Goal: Information Seeking & Learning: Learn about a topic

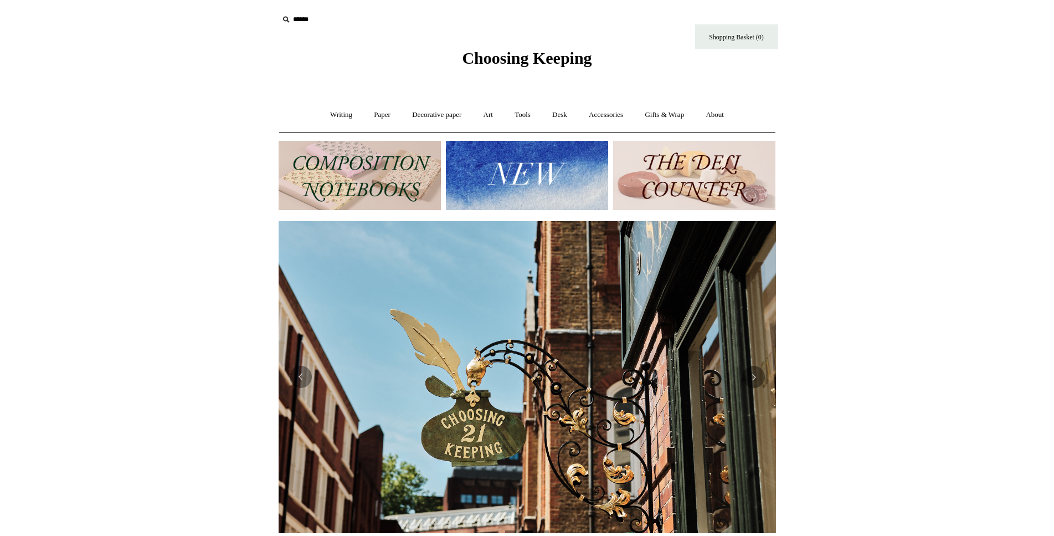
click at [394, 179] on img at bounding box center [360, 175] width 162 height 69
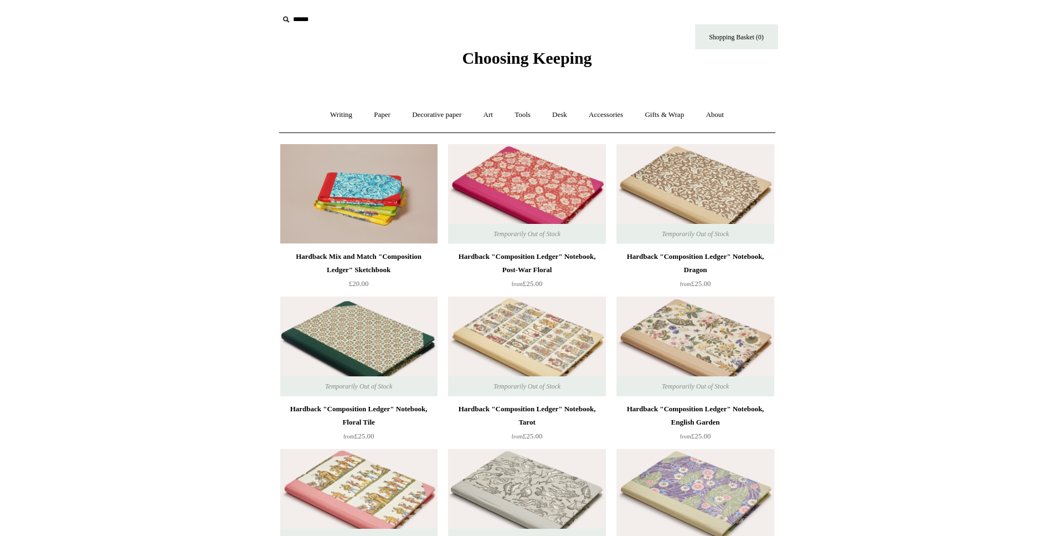
click at [534, 194] on img at bounding box center [526, 194] width 157 height 100
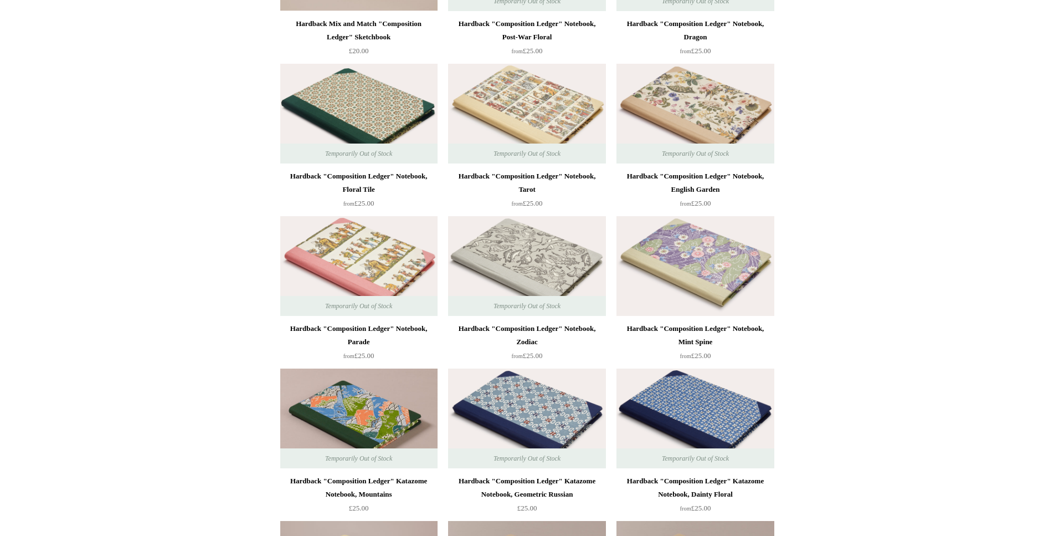
scroll to position [465, 0]
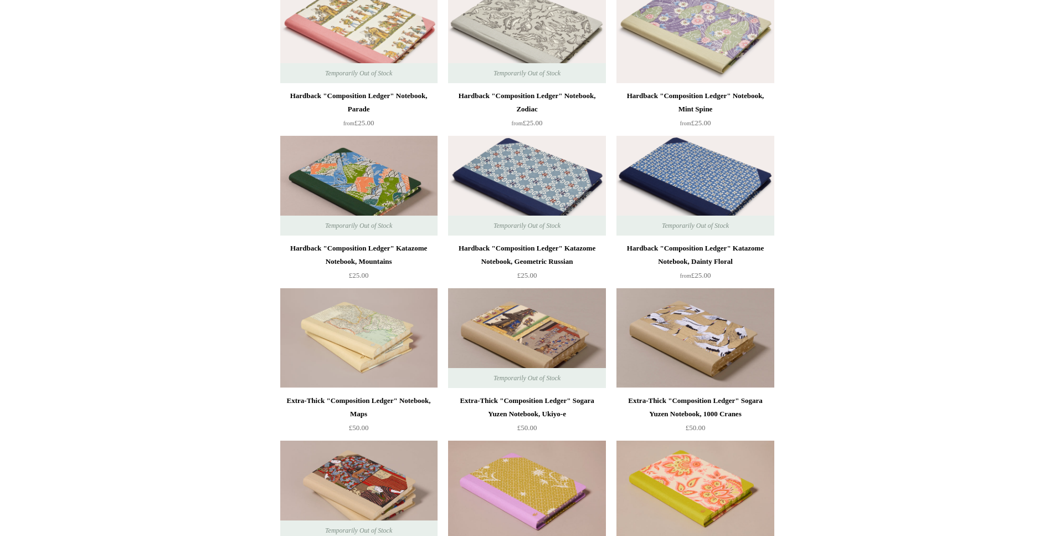
click at [726, 206] on img at bounding box center [694, 186] width 157 height 100
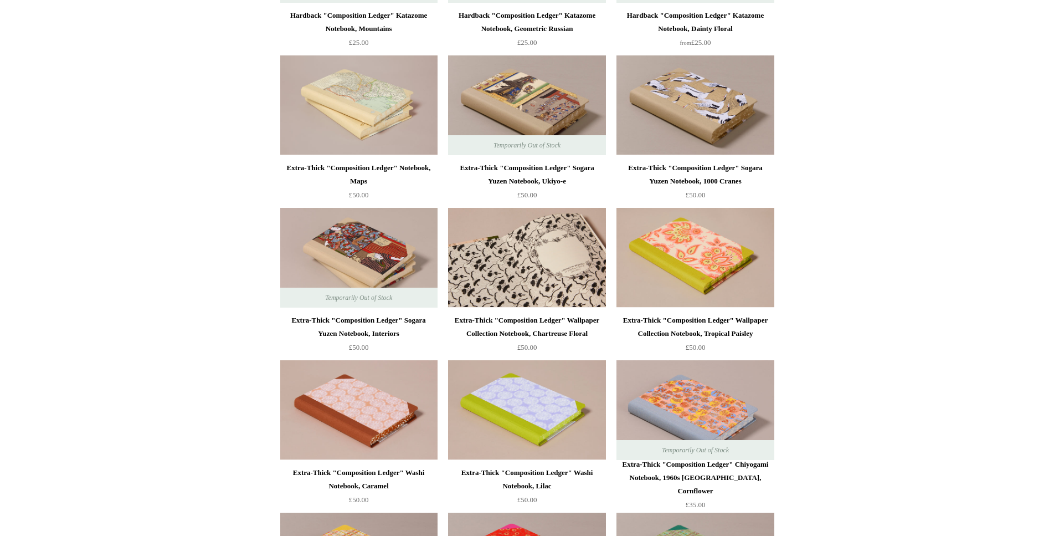
scroll to position [512, 0]
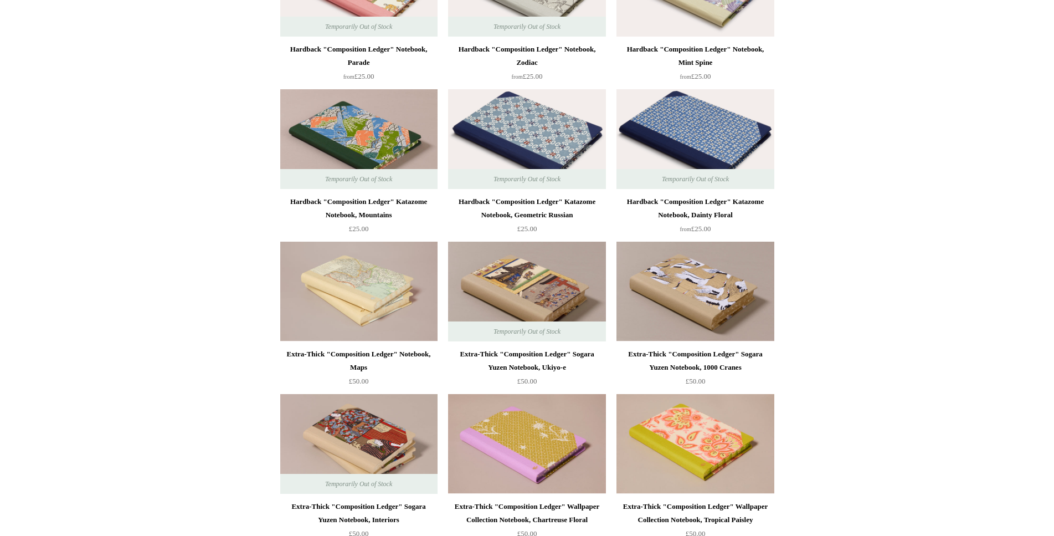
click at [537, 143] on img at bounding box center [526, 139] width 157 height 100
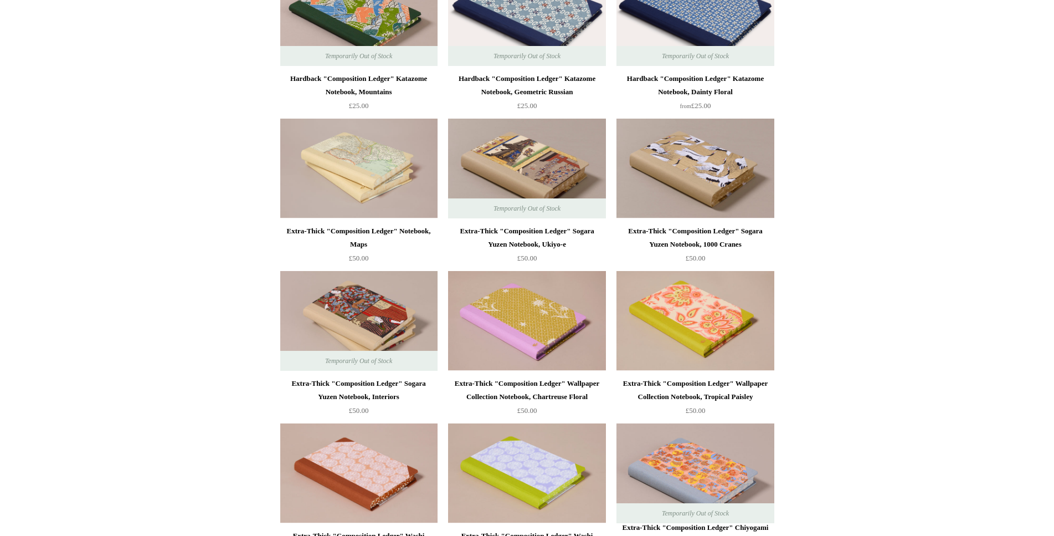
scroll to position [698, 0]
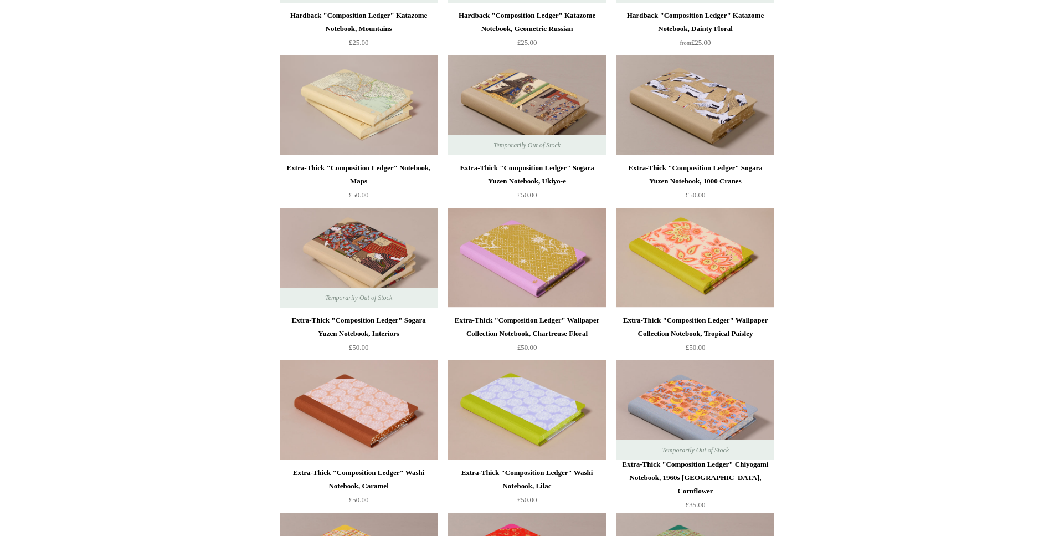
click at [566, 181] on div "Extra-Thick "Composition Ledger" Sogara Yuzen Notebook, Ukiyo-e" at bounding box center [527, 174] width 152 height 27
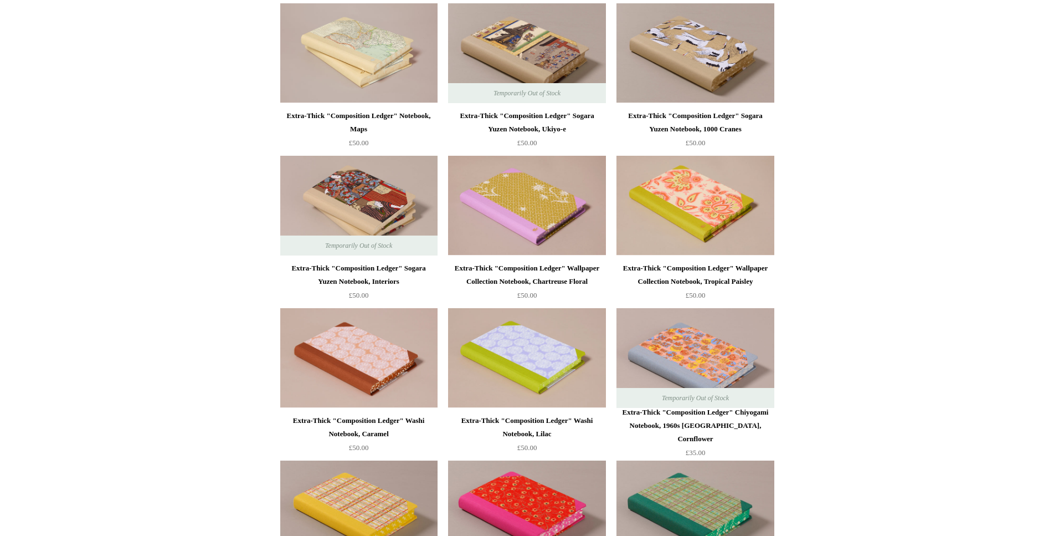
scroll to position [884, 0]
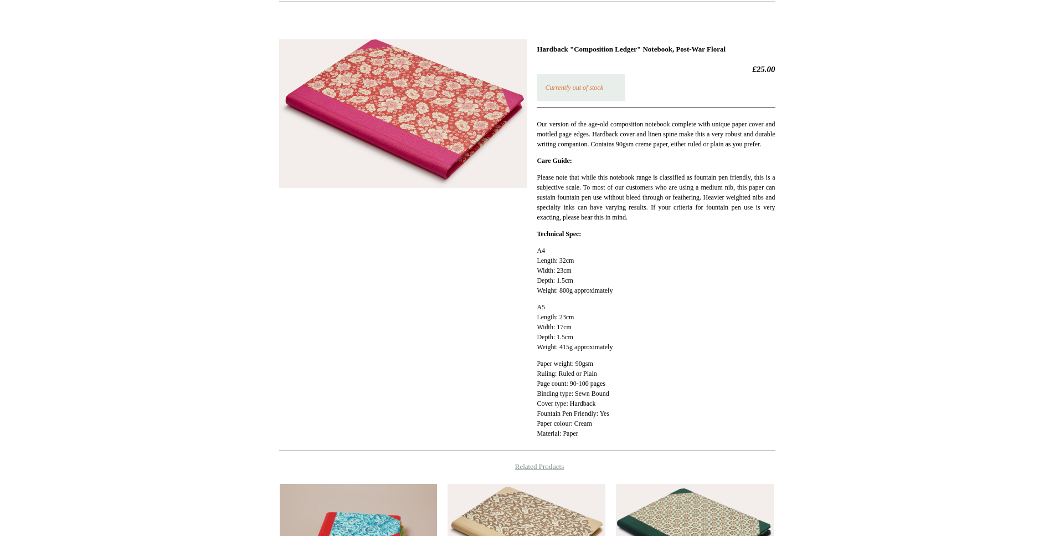
scroll to position [130, 0]
click at [464, 163] on img at bounding box center [403, 114] width 248 height 149
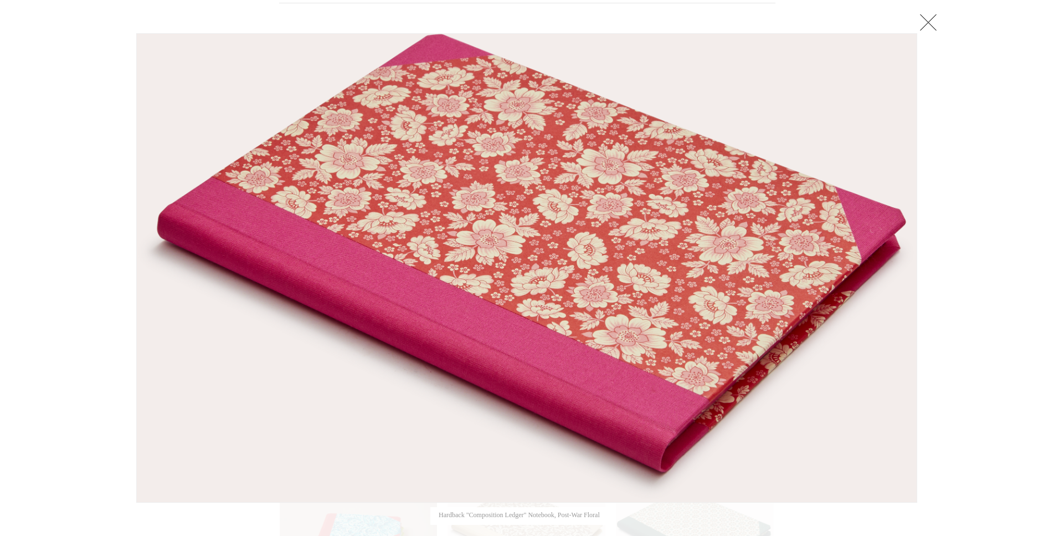
click at [932, 27] on link at bounding box center [928, 22] width 22 height 22
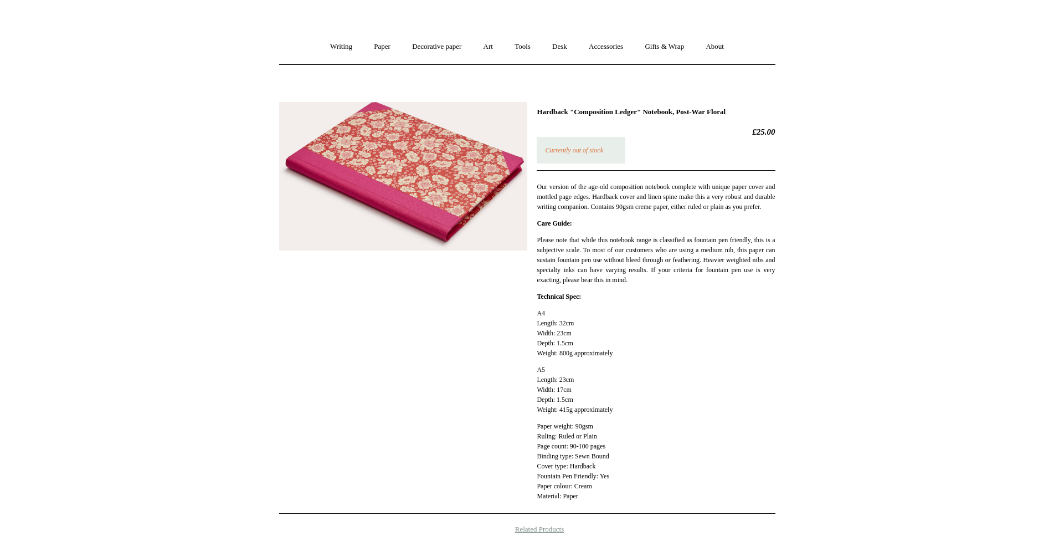
scroll to position [37, 0]
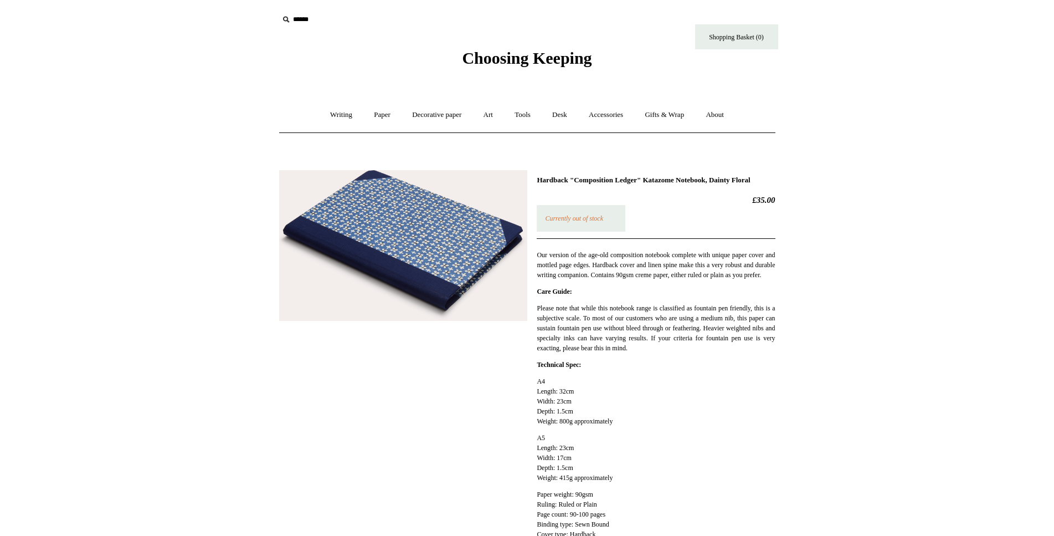
click at [459, 253] on img at bounding box center [403, 245] width 248 height 151
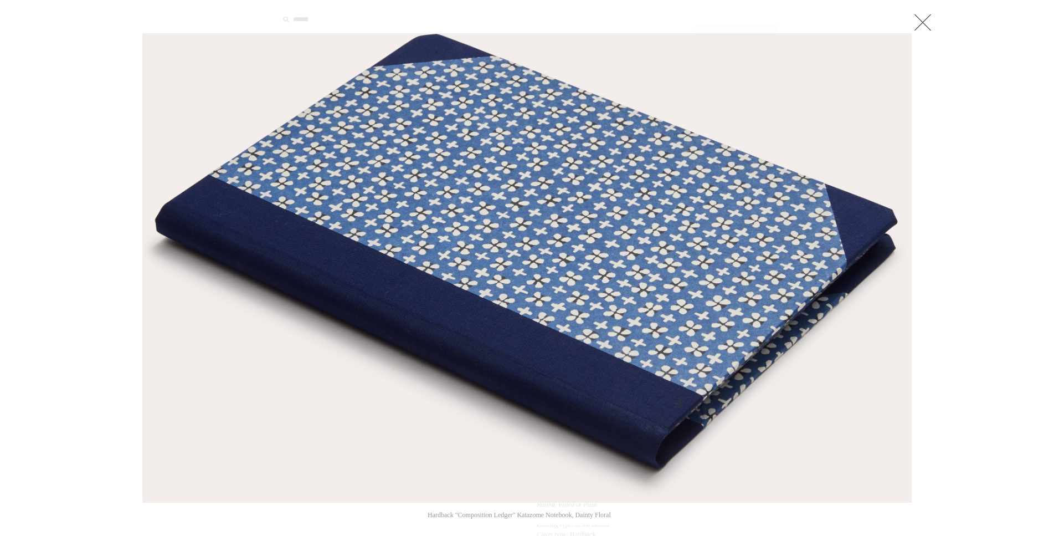
click at [920, 29] on link at bounding box center [923, 22] width 22 height 22
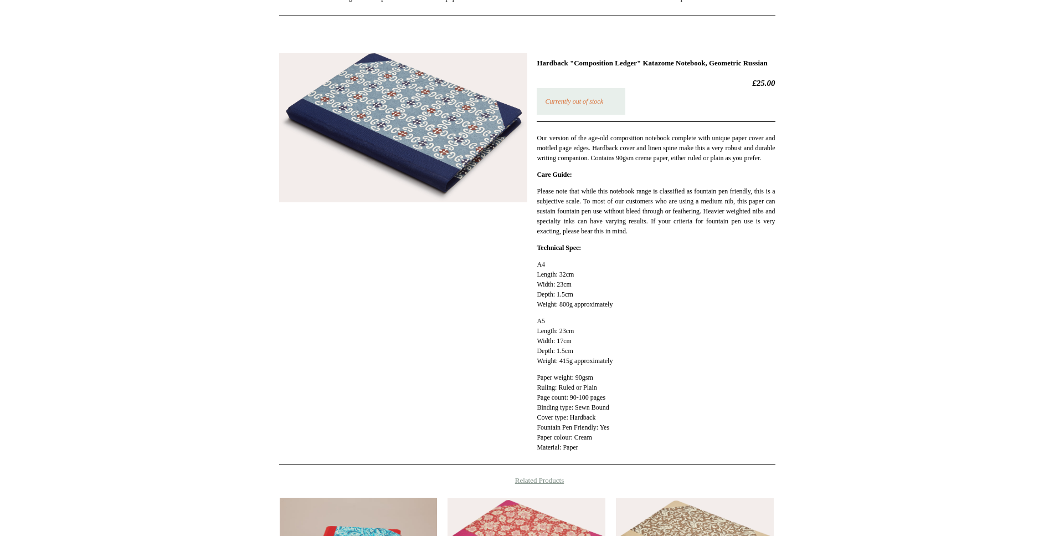
scroll to position [140, 0]
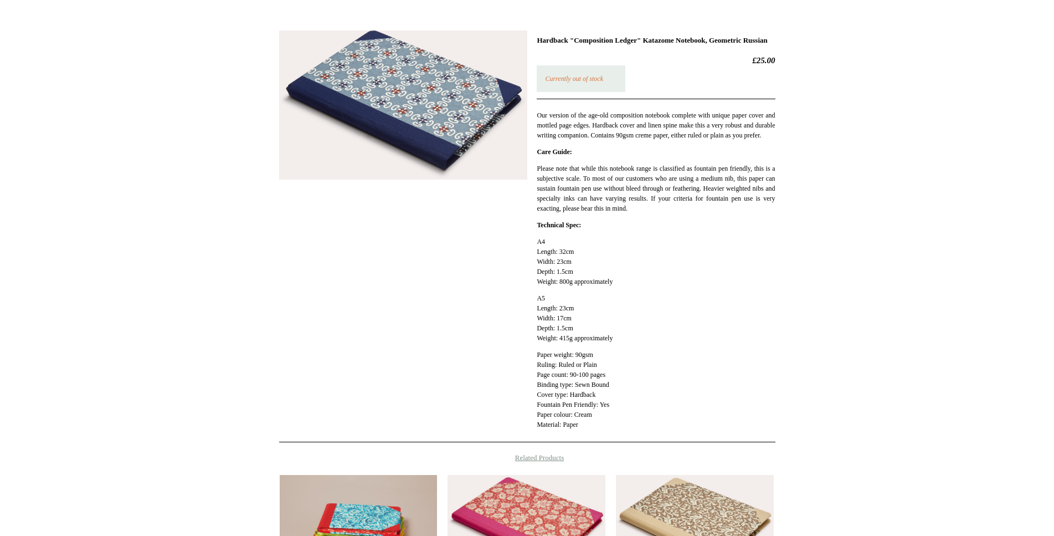
click at [479, 112] on img at bounding box center [403, 104] width 248 height 149
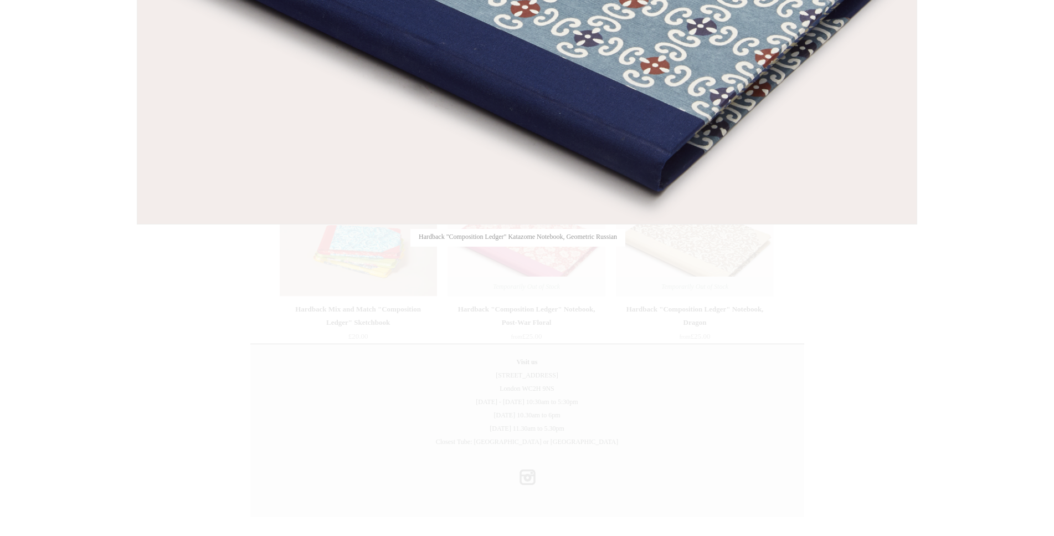
scroll to position [92, 0]
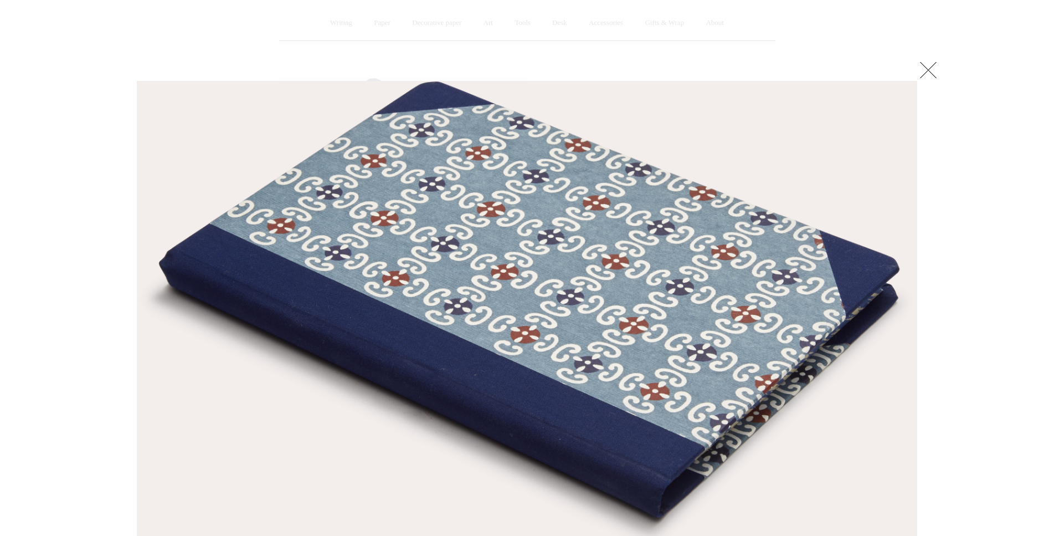
click at [925, 70] on link at bounding box center [928, 70] width 22 height 22
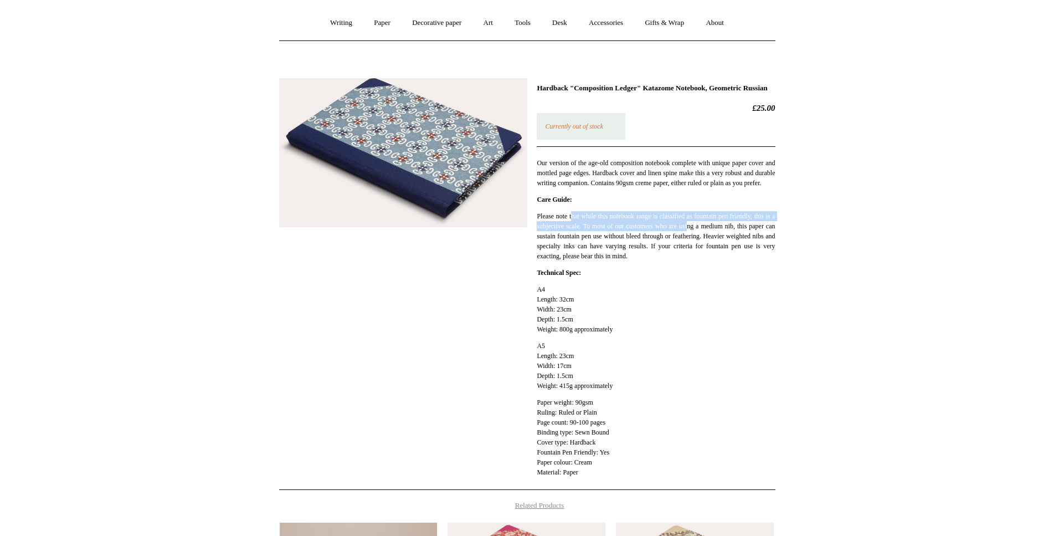
drag, startPoint x: 652, startPoint y: 239, endPoint x: 722, endPoint y: 249, distance: 71.0
click at [722, 249] on p "Please note that while this notebook range is classified as fountain pen friend…" at bounding box center [656, 236] width 238 height 50
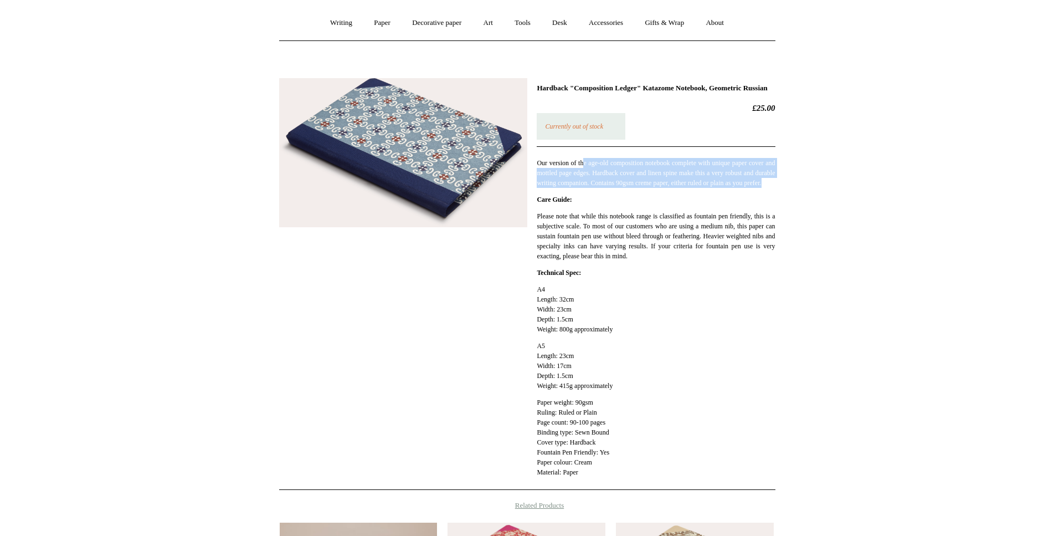
drag, startPoint x: 592, startPoint y: 171, endPoint x: 618, endPoint y: 201, distance: 40.0
click at [618, 188] on p "Our version of the age-old composition notebook complete with unique paper cove…" at bounding box center [656, 173] width 238 height 30
click at [637, 213] on div "Hardback "Composition Ledger" Katazome Notebook, Geometric Russian £25.00 Curre…" at bounding box center [656, 284] width 238 height 400
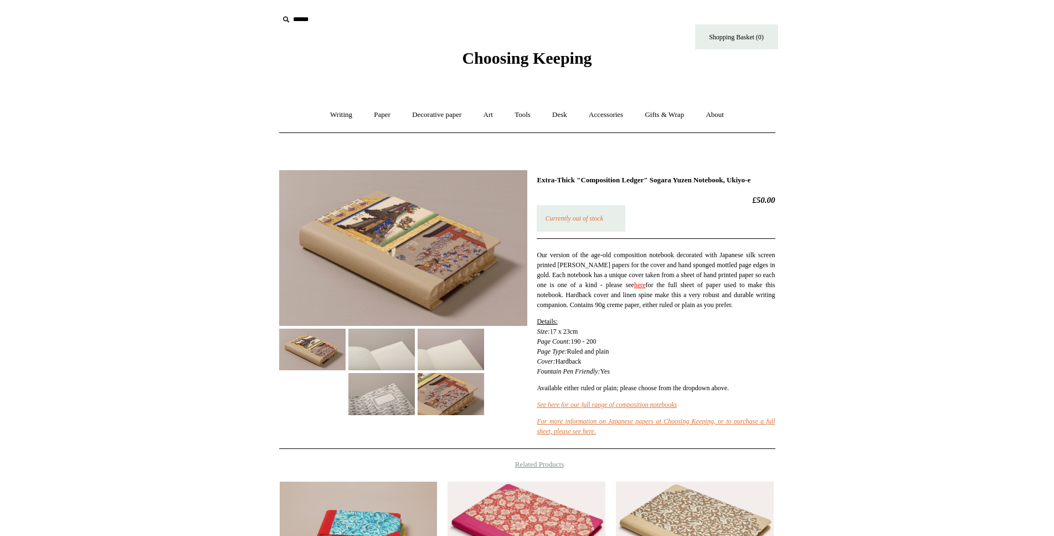
click at [392, 351] on img at bounding box center [381, 349] width 66 height 42
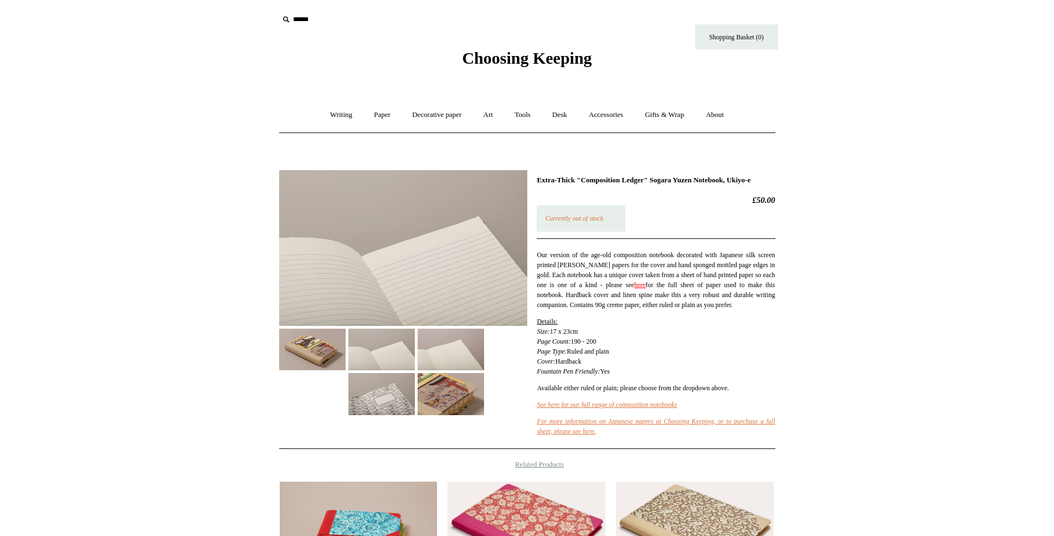
click at [463, 344] on img at bounding box center [451, 349] width 66 height 42
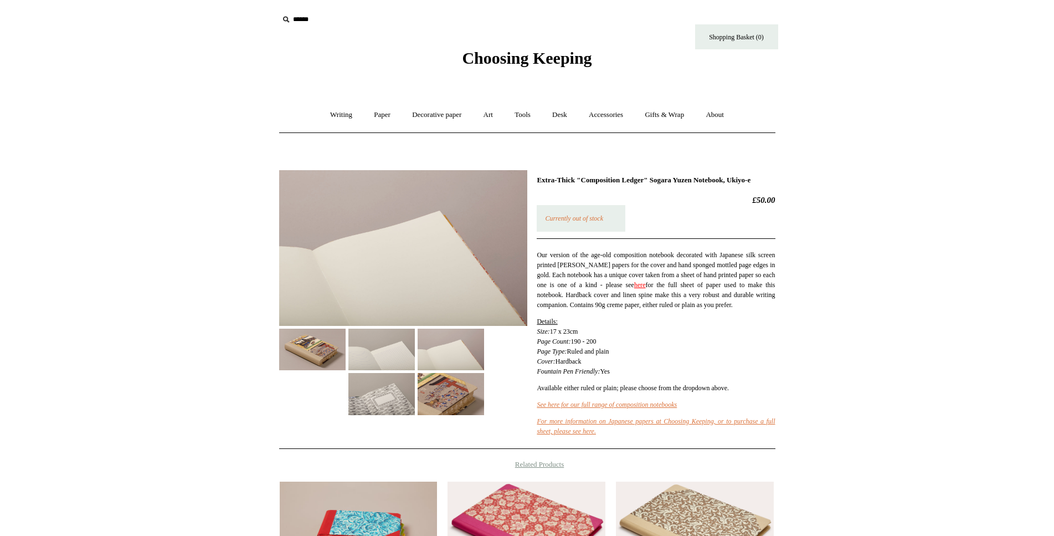
click at [316, 402] on div at bounding box center [403, 288] width 248 height 253
click at [382, 399] on img at bounding box center [381, 394] width 66 height 42
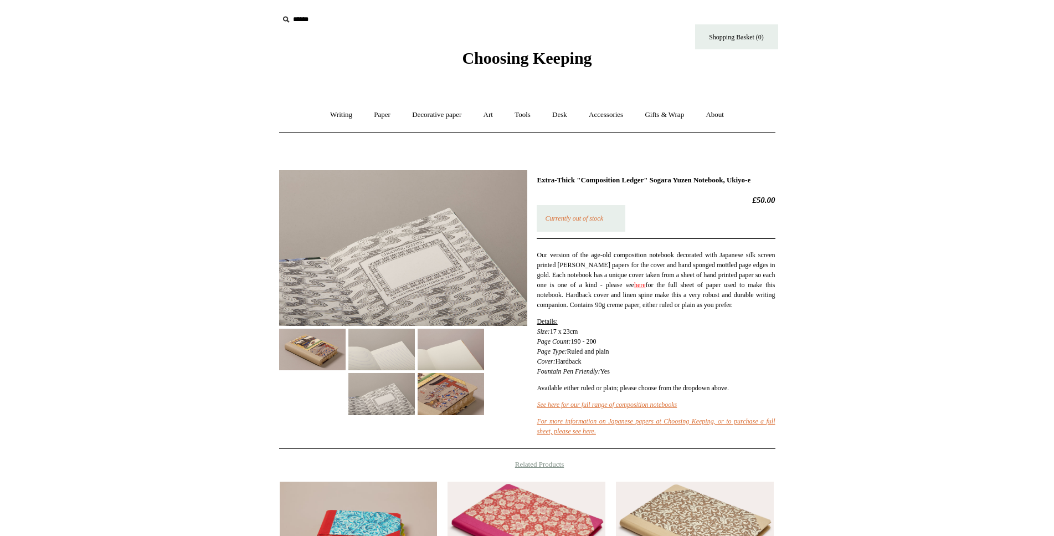
click at [461, 394] on img at bounding box center [451, 394] width 66 height 42
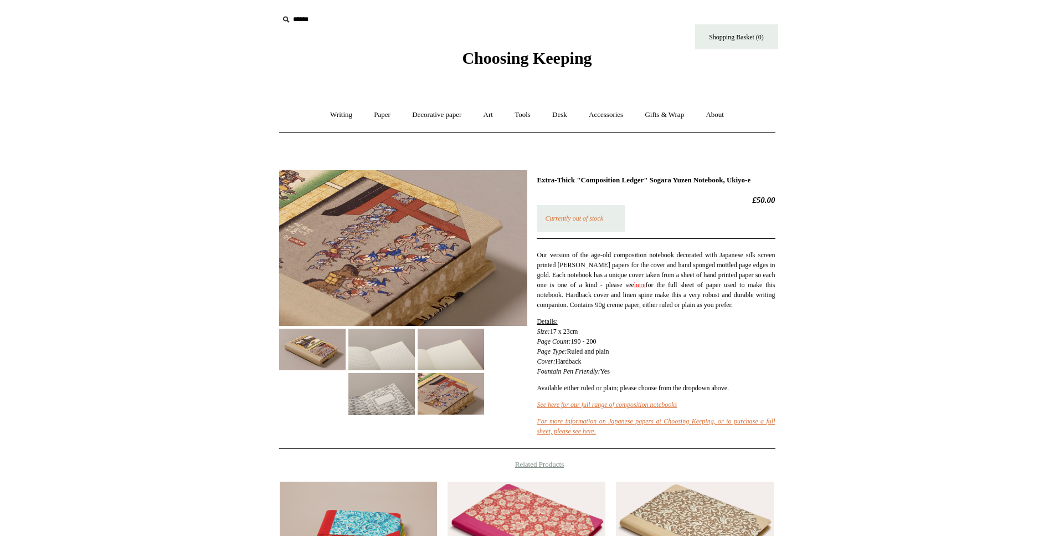
click at [330, 376] on div at bounding box center [403, 288] width 248 height 253
click at [379, 394] on img at bounding box center [381, 394] width 66 height 42
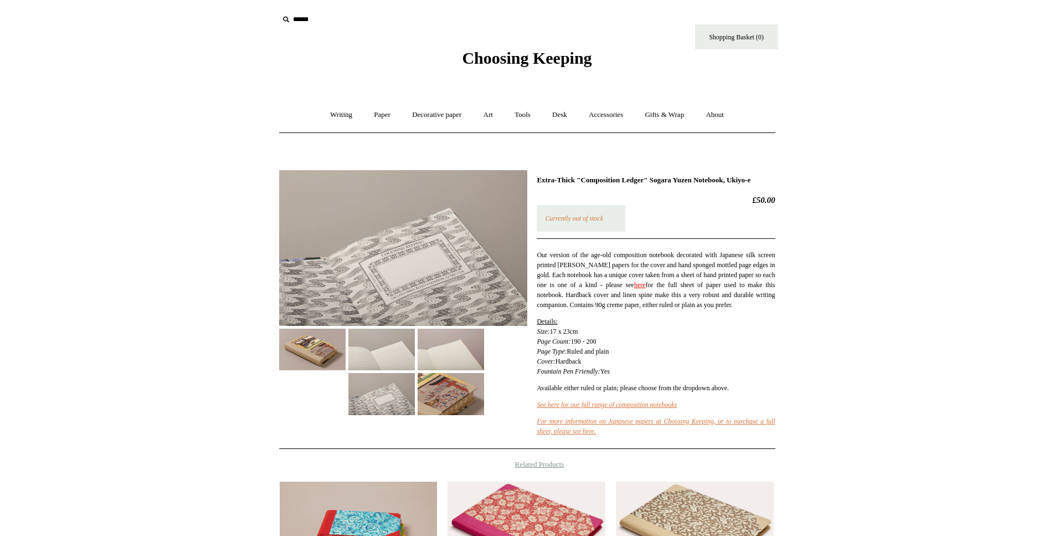
scroll to position [279, 0]
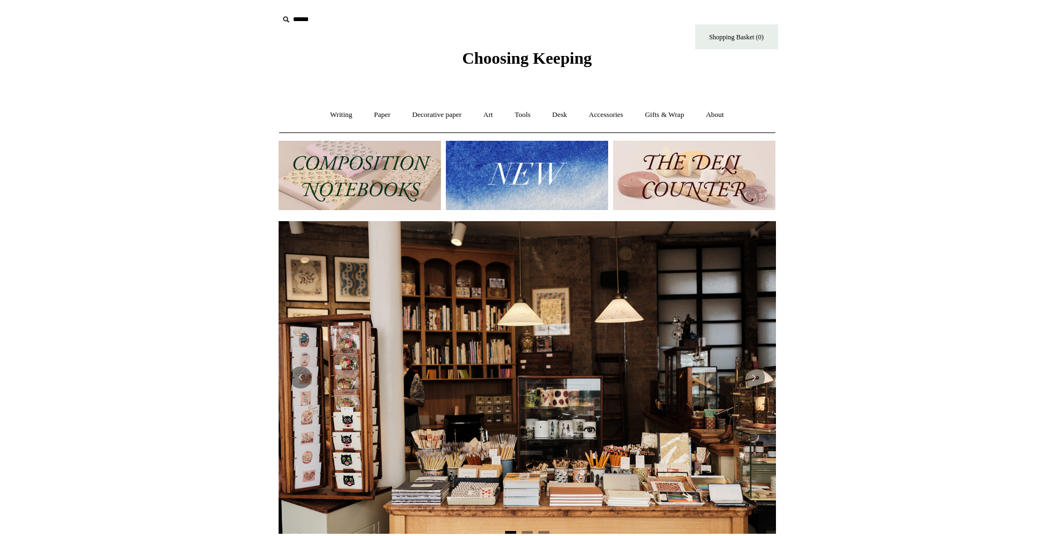
click at [696, 191] on img at bounding box center [694, 175] width 162 height 69
click at [537, 185] on img at bounding box center [527, 175] width 162 height 69
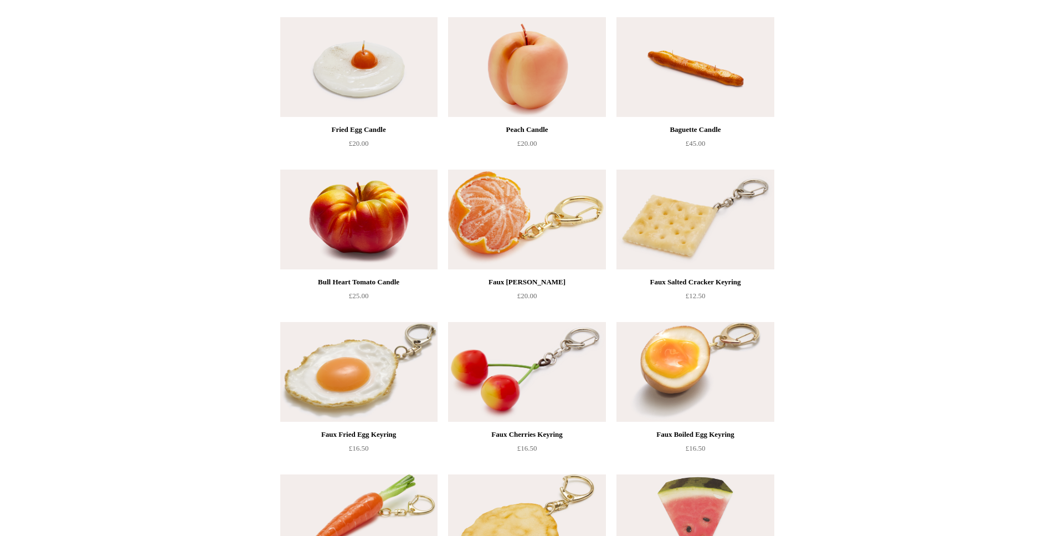
scroll to position [558, 0]
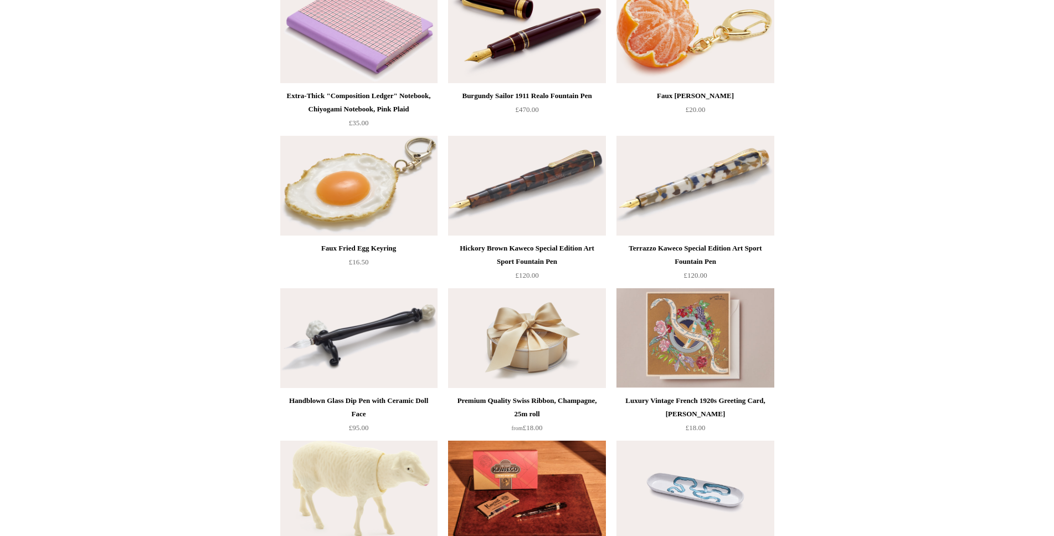
scroll to position [744, 0]
